Goal: Task Accomplishment & Management: Use online tool/utility

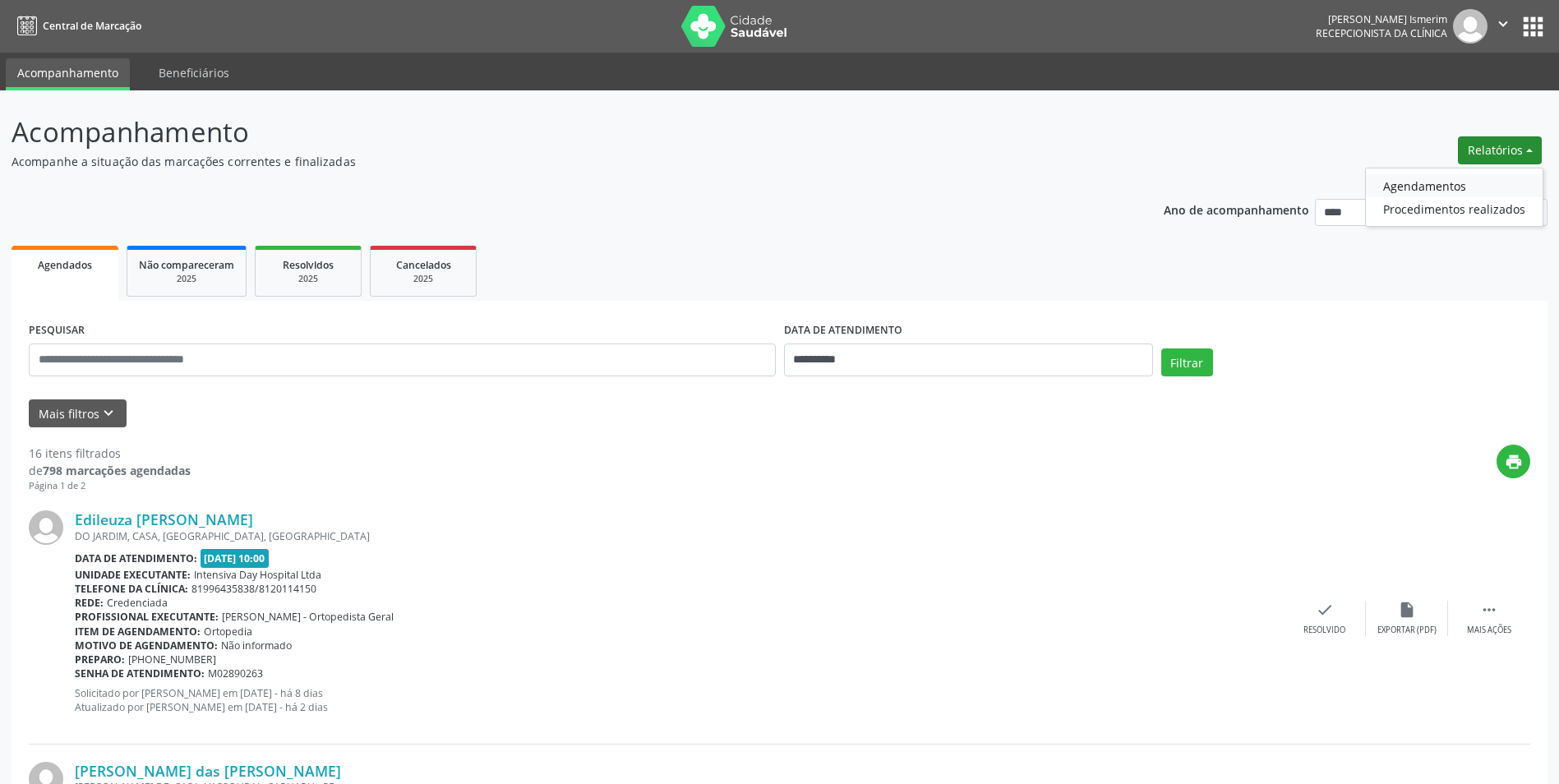
click at [1428, 188] on link "Agendamentos" at bounding box center [1453, 186] width 176 height 23
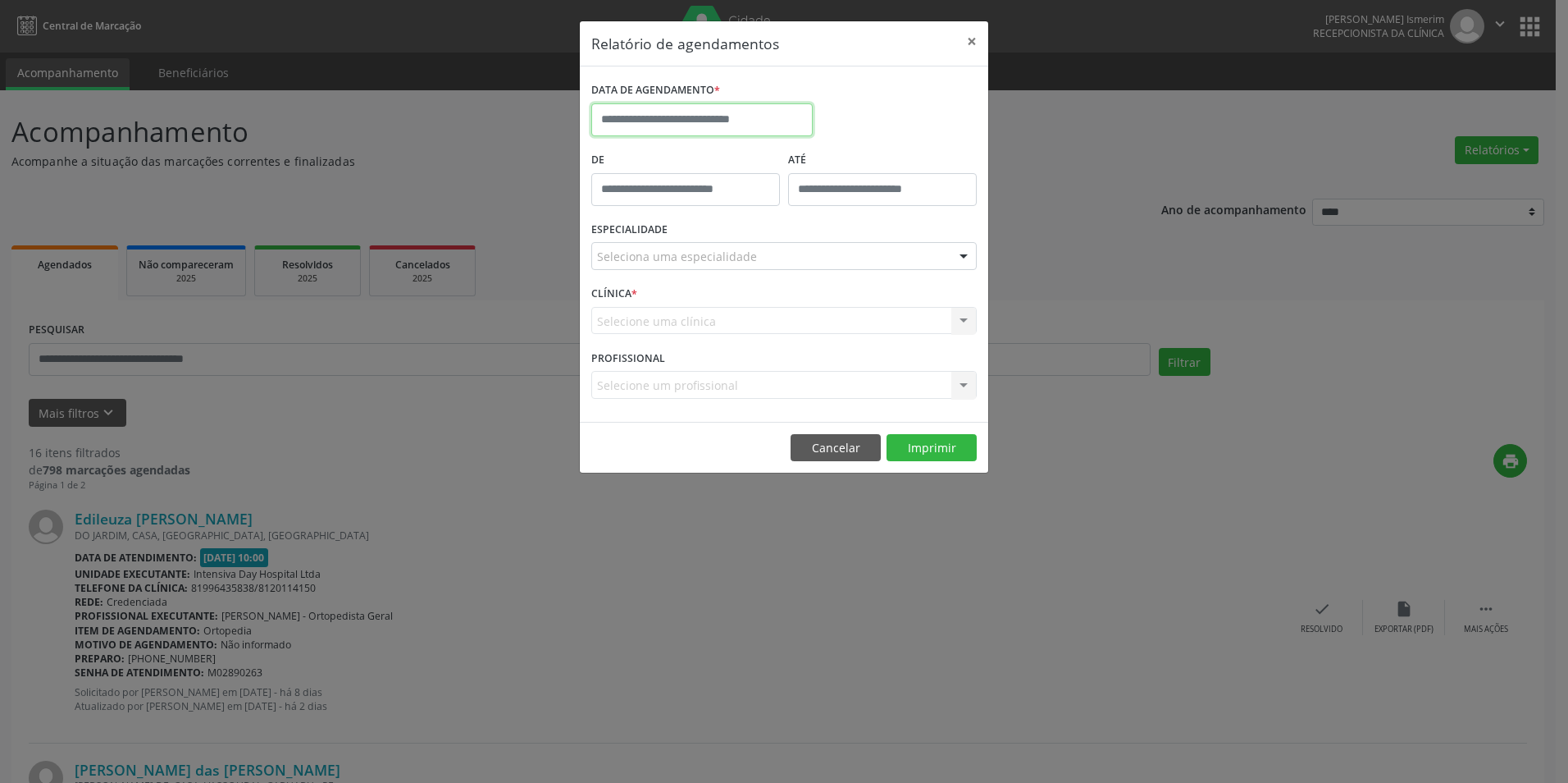
click at [654, 128] on input "text" at bounding box center [702, 120] width 222 height 32
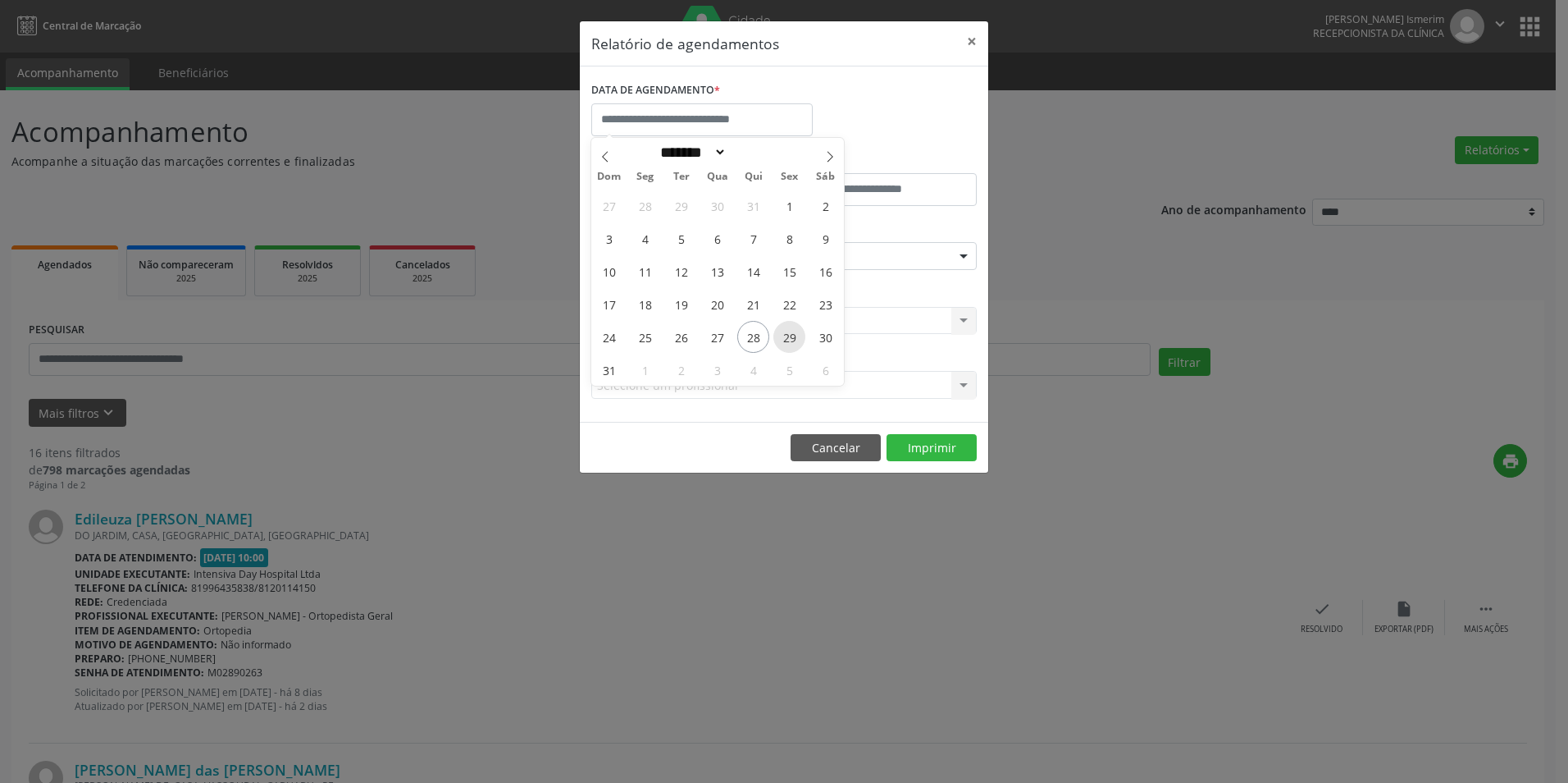
click at [790, 338] on span "29" at bounding box center [789, 337] width 32 height 32
type input "**********"
click at [790, 338] on span "29" at bounding box center [789, 337] width 32 height 32
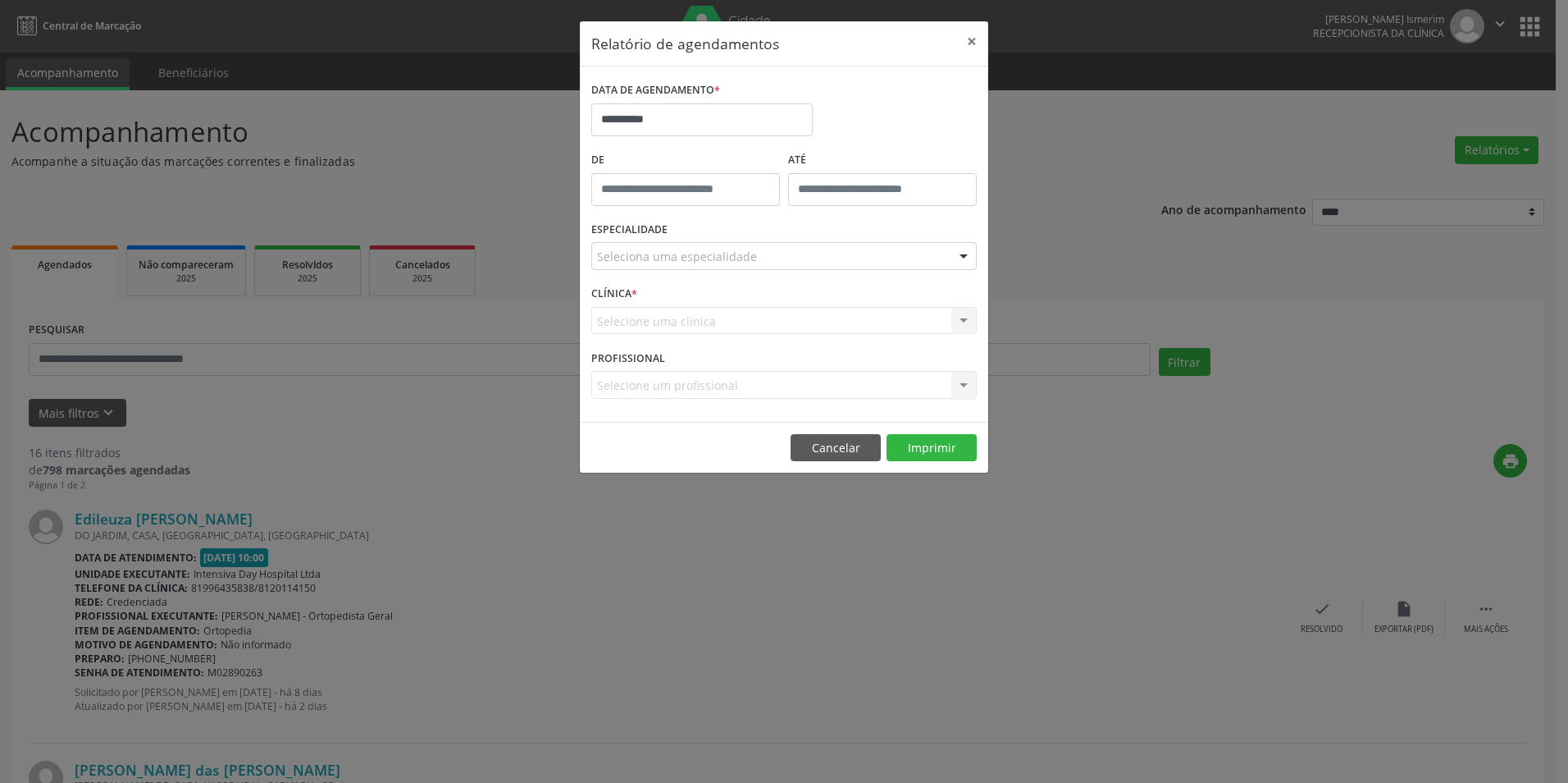
click at [802, 260] on div "Seleciona uma especialidade" at bounding box center [784, 255] width 385 height 28
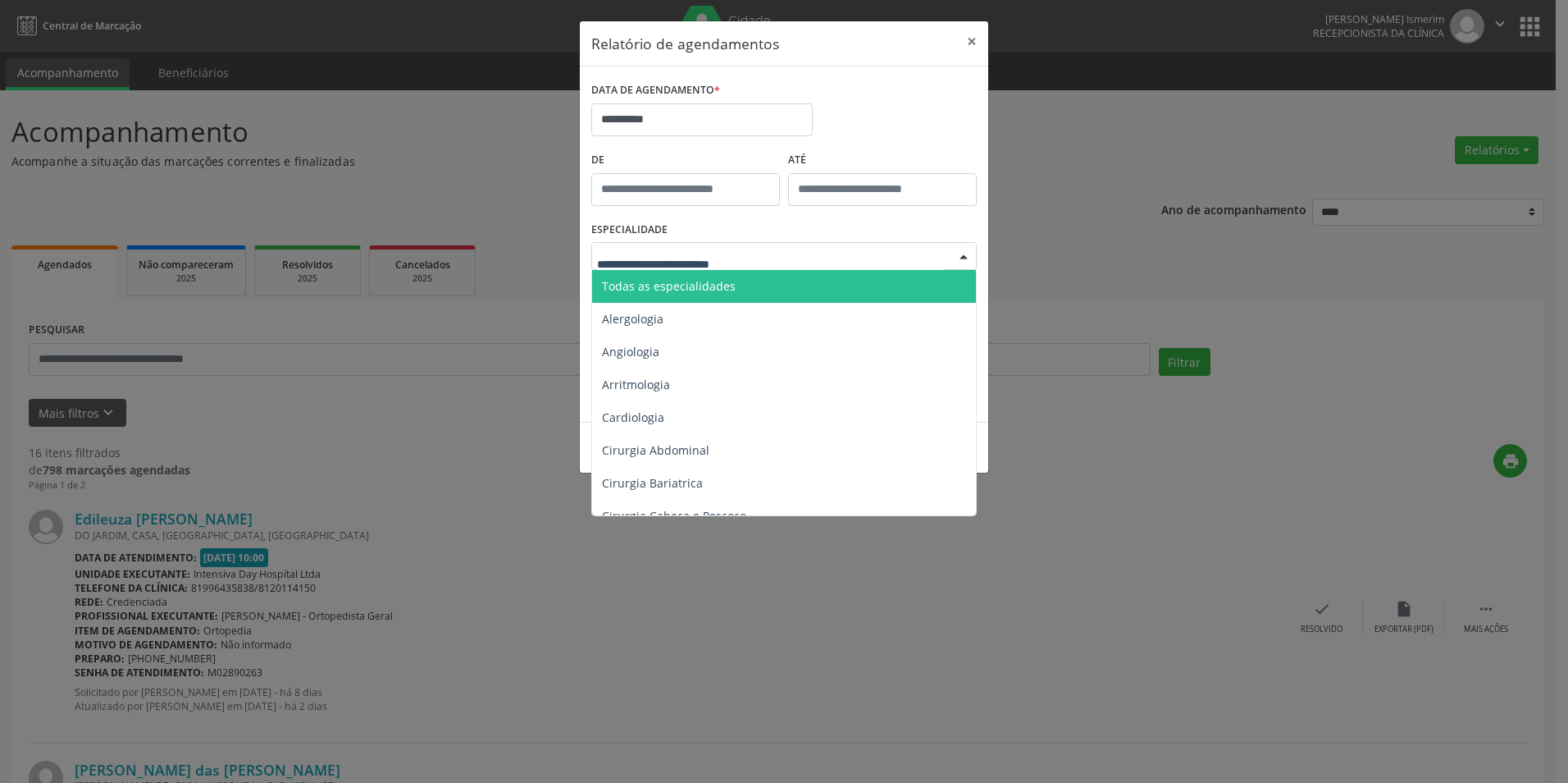
click at [754, 284] on span "Todas as especialidades" at bounding box center [785, 286] width 386 height 32
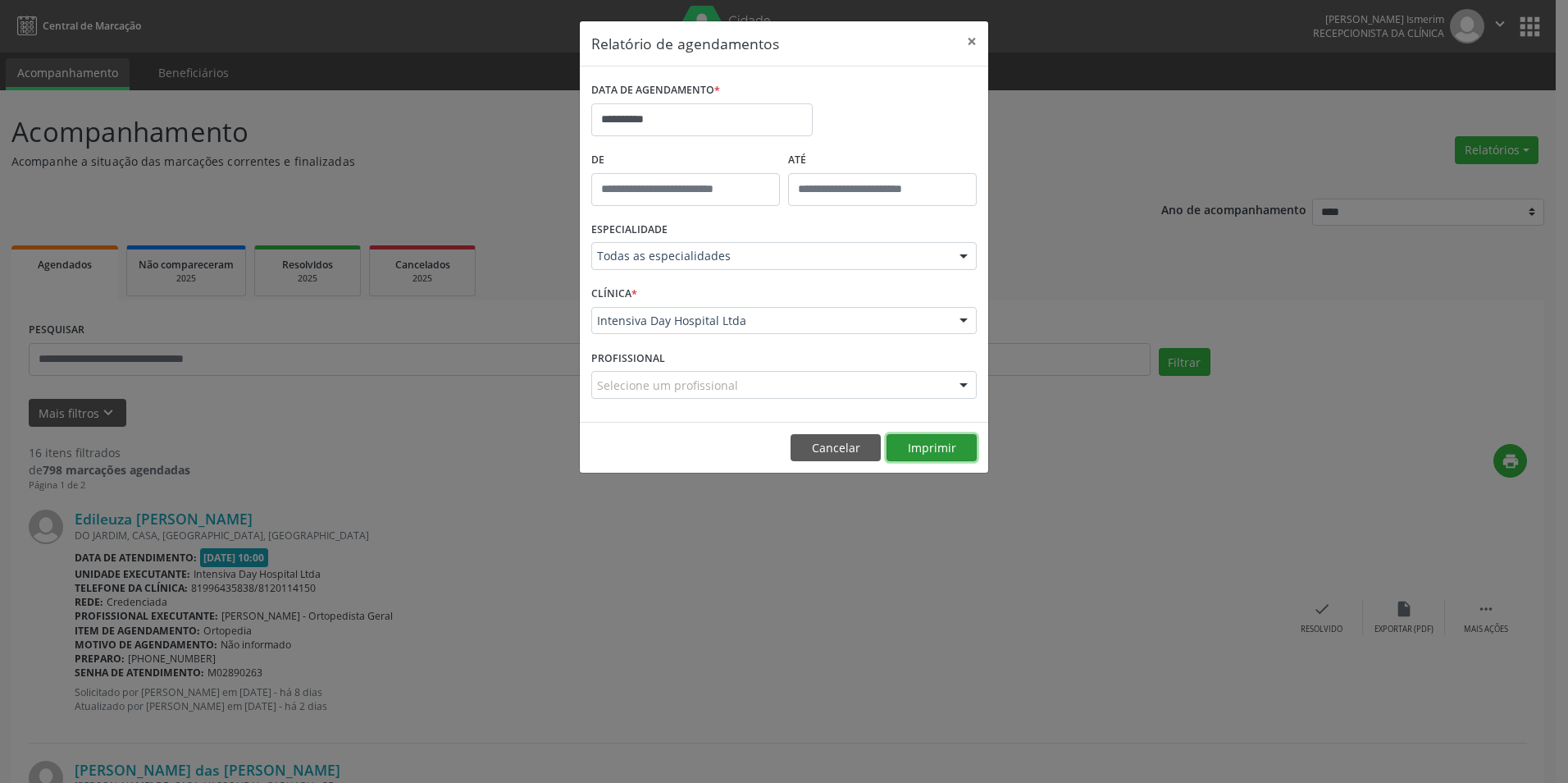
click at [939, 443] on button "Imprimir" at bounding box center [931, 447] width 90 height 28
click at [918, 449] on button "Imprimir" at bounding box center [931, 447] width 90 height 28
